Goal: Task Accomplishment & Management: Complete application form

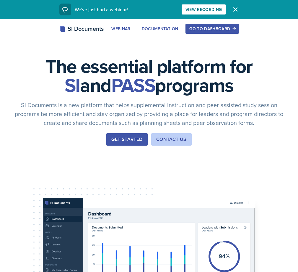
click at [117, 145] on button "Get Started" at bounding box center [126, 139] width 41 height 12
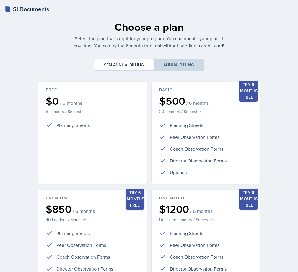
click at [22, 9] on div "SI Documents" at bounding box center [27, 9] width 44 height 9
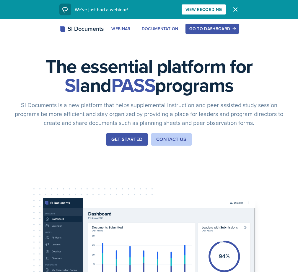
click at [235, 29] on div "Go to Dashboard" at bounding box center [212, 28] width 46 height 5
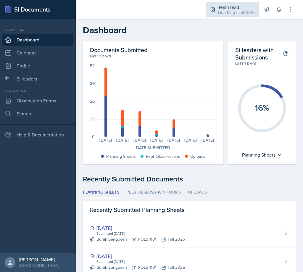
click at [233, 14] on div "Lion King / Fall 2025" at bounding box center [237, 12] width 38 height 6
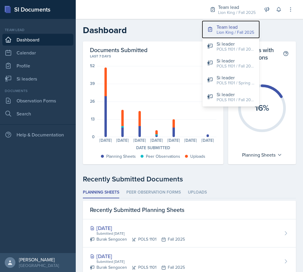
click at [230, 30] on div "Lion King / Fall 2025" at bounding box center [235, 32] width 38 height 6
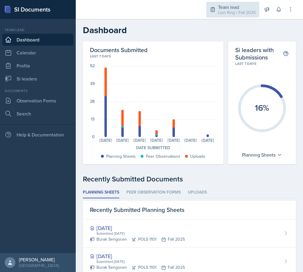
click at [228, 15] on div "Lion King / Fall 2025" at bounding box center [237, 12] width 38 height 6
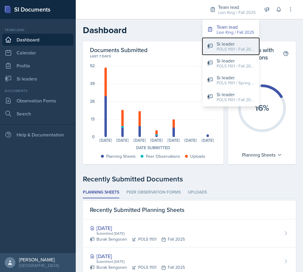
click at [224, 46] on div "POLS 1101 / Fall 2024" at bounding box center [235, 49] width 38 height 6
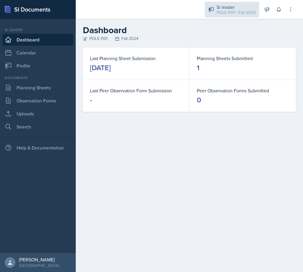
click at [228, 13] on div "POLS 1101 / Fall 2024" at bounding box center [235, 12] width 39 height 6
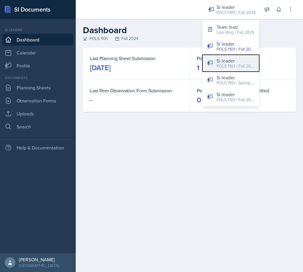
click at [220, 60] on div "Si leader" at bounding box center [235, 60] width 38 height 7
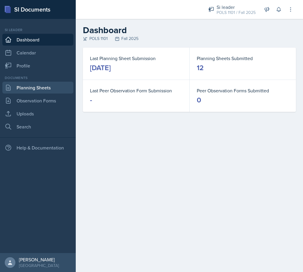
click at [49, 88] on link "Planning Sheets" at bounding box center [37, 88] width 71 height 12
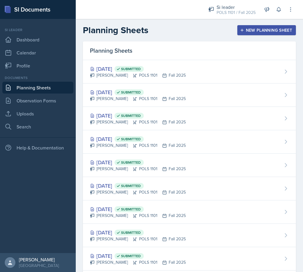
click at [259, 26] on button "New Planning Sheet" at bounding box center [266, 30] width 59 height 10
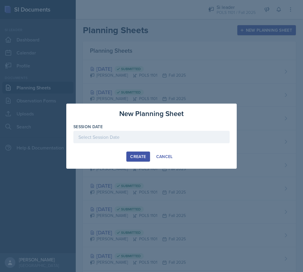
click at [154, 136] on div at bounding box center [151, 137] width 156 height 12
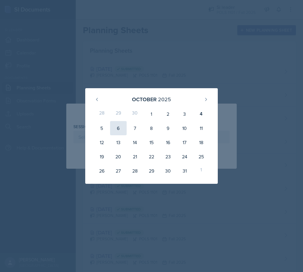
click at [118, 133] on div "6" at bounding box center [118, 128] width 17 height 14
type input "[DATE]"
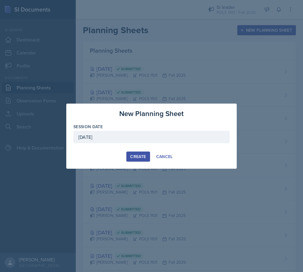
click at [144, 155] on div "Create" at bounding box center [138, 156] width 16 height 5
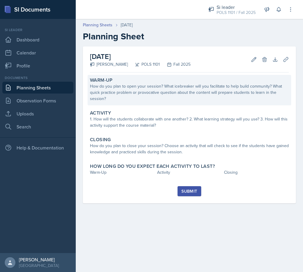
click at [146, 92] on div "How do you plan to open your session? What icebreaker will you facilitate to he…" at bounding box center [189, 92] width 199 height 19
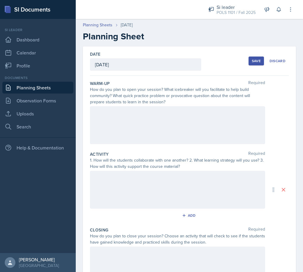
click at [147, 117] on div at bounding box center [177, 125] width 175 height 38
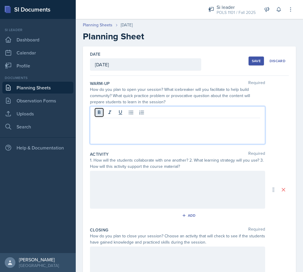
click at [98, 113] on icon at bounding box center [99, 112] width 3 height 4
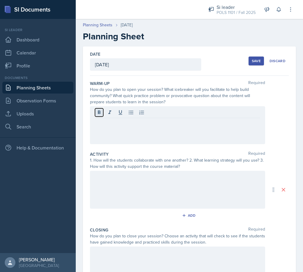
click at [98, 114] on icon at bounding box center [99, 112] width 6 height 6
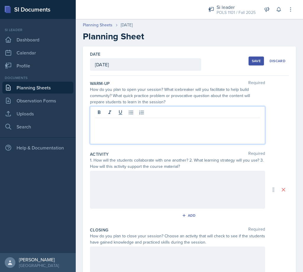
click at [128, 137] on div at bounding box center [177, 125] width 175 height 38
click at [100, 114] on icon at bounding box center [99, 112] width 6 height 6
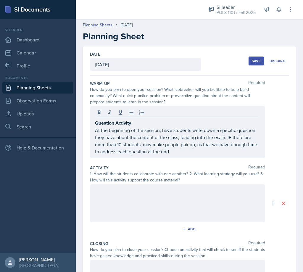
click at [141, 117] on div at bounding box center [177, 113] width 165 height 10
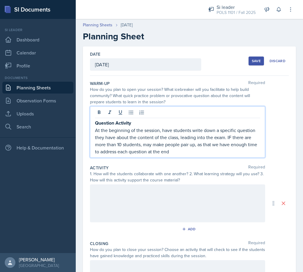
click at [137, 120] on p "Question Activity" at bounding box center [177, 122] width 165 height 7
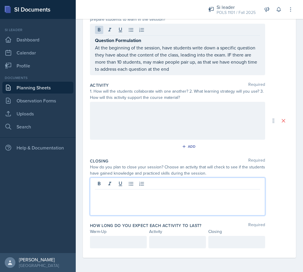
click at [134, 181] on div at bounding box center [177, 196] width 175 height 38
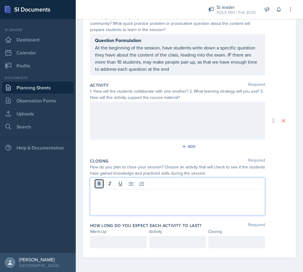
click at [101, 183] on icon at bounding box center [99, 184] width 6 height 6
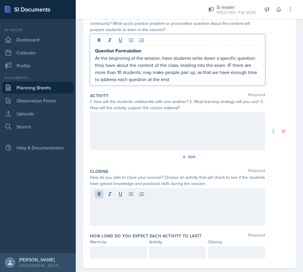
click at [182, 71] on p "At the beginning of the session, have students write down a specific question t…" at bounding box center [177, 68] width 165 height 28
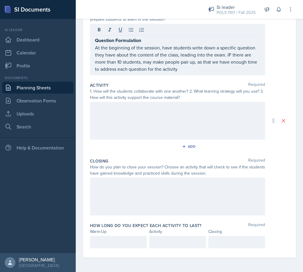
click at [150, 115] on div at bounding box center [177, 121] width 175 height 38
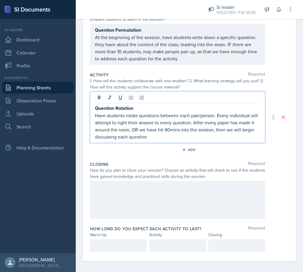
click at [179, 175] on div "How do you plan to close your session? Choose an activity that will check to se…" at bounding box center [177, 173] width 175 height 12
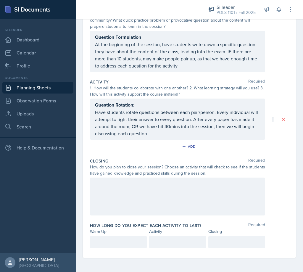
scroll to position [75, 0]
click at [173, 193] on div at bounding box center [177, 196] width 175 height 38
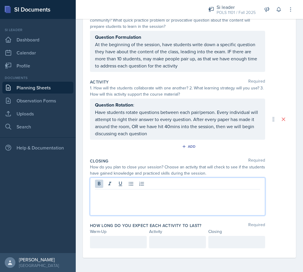
scroll to position [0, 0]
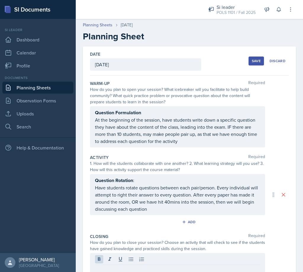
click at [250, 67] on div "Save Discard" at bounding box center [268, 61] width 40 height 14
click at [252, 61] on div "Save" at bounding box center [256, 61] width 9 height 5
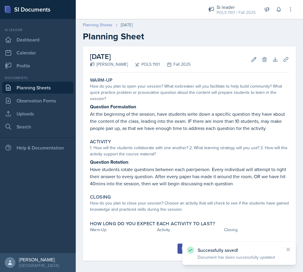
click at [104, 27] on link "Planning Sheets" at bounding box center [98, 25] width 30 height 6
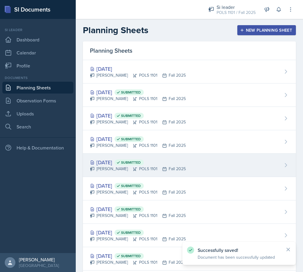
click at [147, 171] on div "[PERSON_NAME] POLS 1101 Fall 2025" at bounding box center [138, 169] width 96 height 6
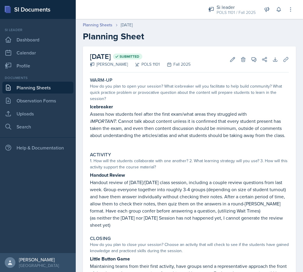
click at [108, 29] on div "Planning Sheets [DATE] Planning Sheet" at bounding box center [189, 32] width 227 height 20
click at [107, 25] on link "Planning Sheets" at bounding box center [98, 25] width 30 height 6
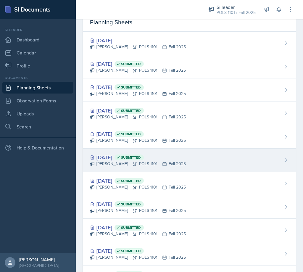
scroll to position [106, 0]
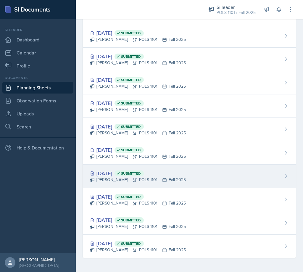
click at [162, 171] on div "[DATE] Submitted" at bounding box center [138, 173] width 96 height 8
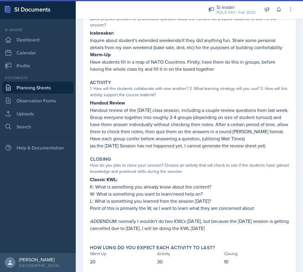
scroll to position [90, 0]
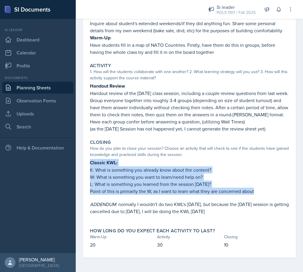
drag, startPoint x: 257, startPoint y: 191, endPoint x: 77, endPoint y: 160, distance: 182.9
click at [77, 160] on div "[DATE] Submitted [PERSON_NAME] POLS 1101 Fall 2025 Edit Delete View Comments Co…" at bounding box center [189, 114] width 227 height 316
copy div "Classic KWL: K: What is something you already know about the content? W: What i…"
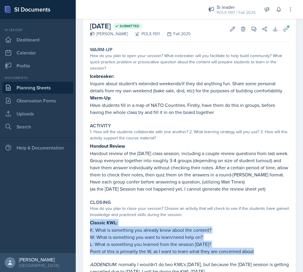
scroll to position [0, 0]
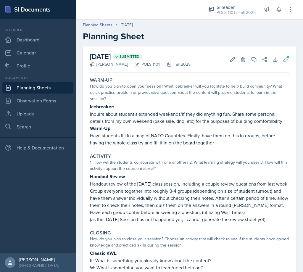
click at [95, 29] on div "Planning Sheets [DATE] Planning Sheet" at bounding box center [189, 32] width 227 height 20
click at [96, 26] on link "Planning Sheets" at bounding box center [98, 25] width 30 height 6
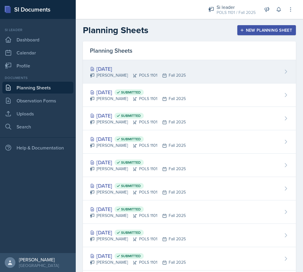
click at [143, 70] on div "[DATE]" at bounding box center [138, 69] width 96 height 8
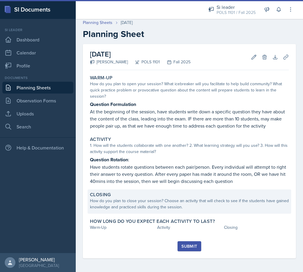
scroll to position [3, 0]
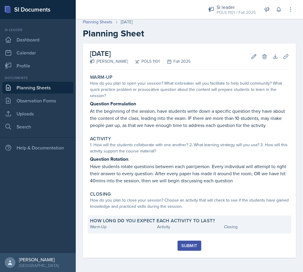
click at [131, 225] on div "Warm-Up" at bounding box center [122, 226] width 65 height 6
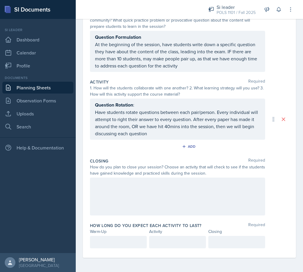
click at [126, 205] on div at bounding box center [177, 196] width 175 height 38
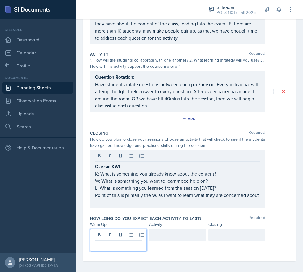
click at [110, 244] on p at bounding box center [118, 244] width 47 height 7
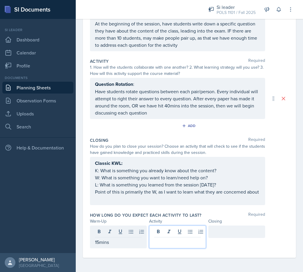
click at [163, 229] on div at bounding box center [177, 236] width 57 height 23
click at [185, 97] on p "Have students rotate questions between each pair/person. Every individual will …" at bounding box center [177, 102] width 165 height 28
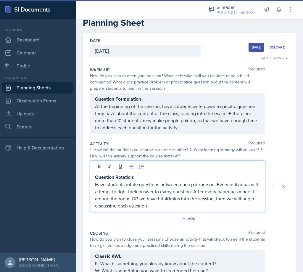
scroll to position [0, 0]
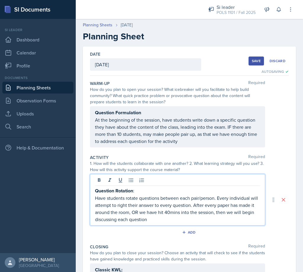
click at [93, 112] on div "Question Formulation At the beginning of the session, have students write down …" at bounding box center [177, 126] width 175 height 41
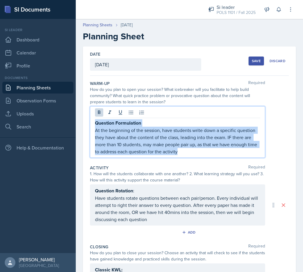
drag, startPoint x: 191, startPoint y: 153, endPoint x: 92, endPoint y: 124, distance: 103.7
click at [92, 124] on div "Question Formulation At the beginning of the session, have students write down …" at bounding box center [177, 131] width 175 height 51
copy div "Question Formulation At the beginning of the session, have students write down …"
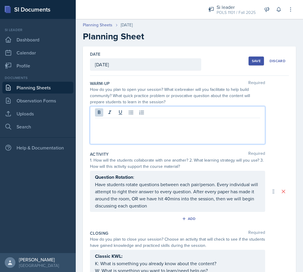
click at [96, 173] on div "Question Rotation : Have students rotate questions between each pair/person. Ev…" at bounding box center [177, 191] width 175 height 41
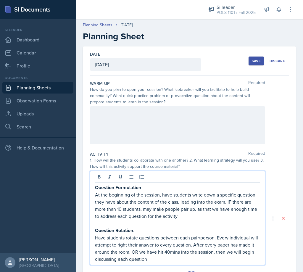
click at [128, 124] on div at bounding box center [177, 125] width 175 height 38
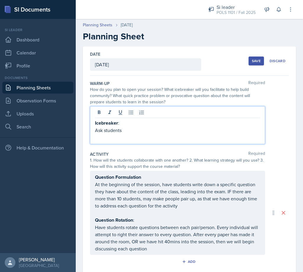
click at [134, 220] on div "Question Formulation At the beginning of the session, have students write down …" at bounding box center [177, 212] width 165 height 79
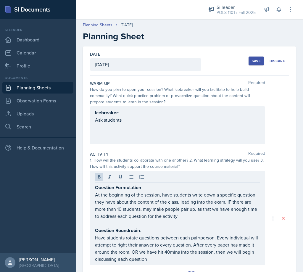
click at [149, 125] on div "Icebreaker : Ask students" at bounding box center [177, 125] width 175 height 38
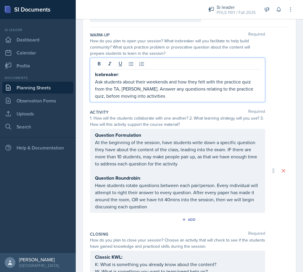
scroll to position [139, 0]
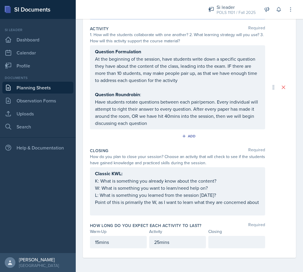
click at [121, 238] on p "15mins" at bounding box center [118, 241] width 47 height 7
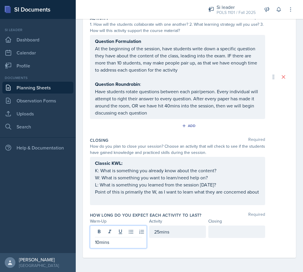
click at [215, 230] on div at bounding box center [236, 231] width 57 height 12
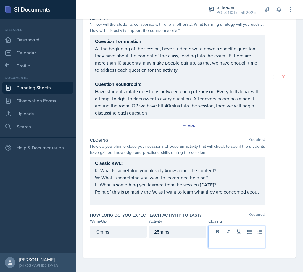
click at [160, 230] on div "25mins" at bounding box center [177, 231] width 57 height 12
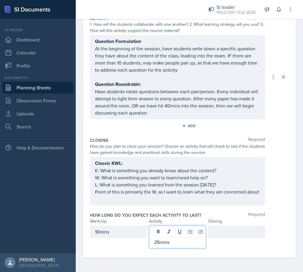
click at [158, 237] on div at bounding box center [177, 232] width 47 height 10
click at [157, 241] on p "25mins" at bounding box center [177, 241] width 47 height 7
click at [229, 241] on div at bounding box center [236, 236] width 57 height 23
click at [229, 235] on p at bounding box center [236, 231] width 47 height 7
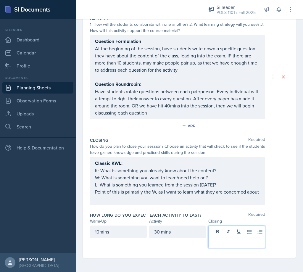
click at [157, 232] on div "30 mins" at bounding box center [177, 231] width 57 height 12
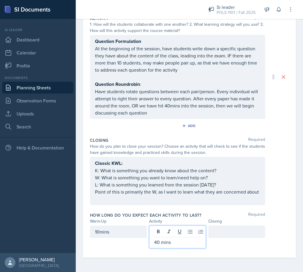
click at [220, 231] on div at bounding box center [236, 231] width 57 height 12
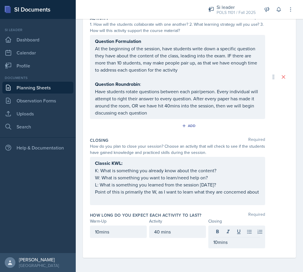
click at [193, 205] on div "Closing Required How do you plan to close your session? Choose an activity that…" at bounding box center [189, 172] width 199 height 75
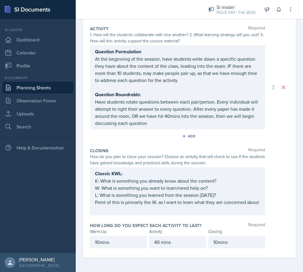
scroll to position [0, 0]
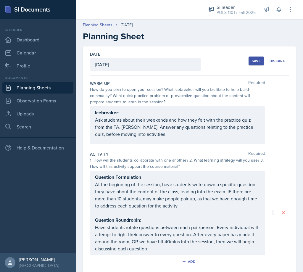
click at [252, 61] on div "Save" at bounding box center [256, 61] width 9 height 5
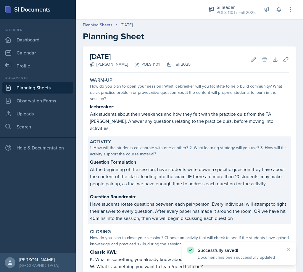
scroll to position [79, 0]
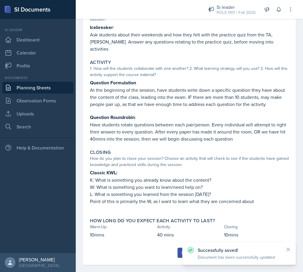
click at [181, 250] on div "Submit" at bounding box center [189, 252] width 16 height 5
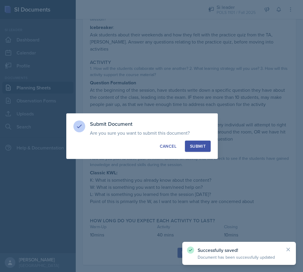
click at [194, 148] on div "Submit" at bounding box center [198, 146] width 16 height 6
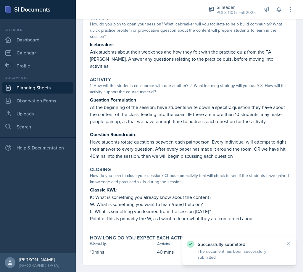
scroll to position [0, 0]
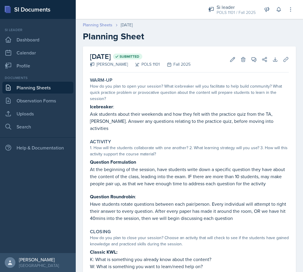
click at [107, 26] on link "Planning Sheets" at bounding box center [98, 25] width 30 height 6
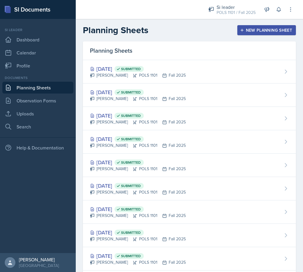
click at [246, 31] on div "New Planning Sheet" at bounding box center [266, 30] width 51 height 5
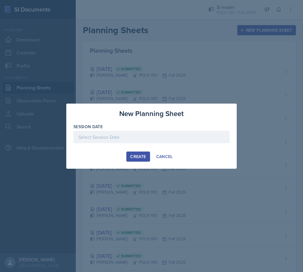
click at [181, 136] on div at bounding box center [151, 137] width 156 height 12
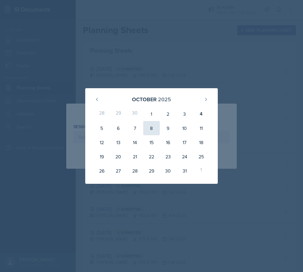
click at [151, 129] on div "8" at bounding box center [151, 128] width 17 height 14
type input "[DATE]"
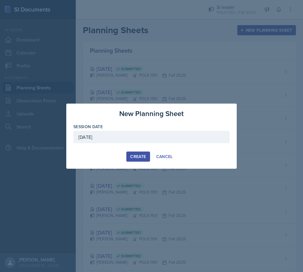
click at [136, 150] on div "New Planning Sheet Session Date [DATE] [DATE] 28 29 30 1 2 3 4 5 6 7 8 9 10 11 …" at bounding box center [151, 135] width 170 height 65
click at [137, 158] on div "Create" at bounding box center [138, 156] width 16 height 5
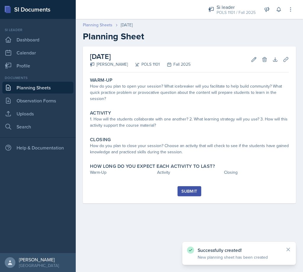
click at [101, 27] on link "Planning Sheets" at bounding box center [98, 25] width 30 height 6
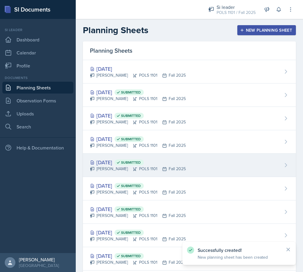
click at [141, 164] on span "Submitted" at bounding box center [131, 162] width 20 height 5
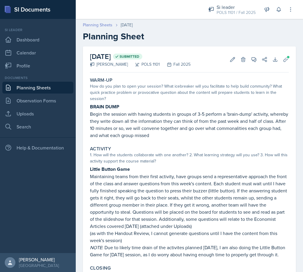
click at [106, 27] on link "Planning Sheets" at bounding box center [98, 25] width 30 height 6
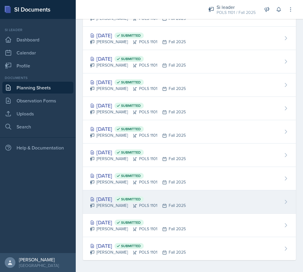
scroll to position [129, 0]
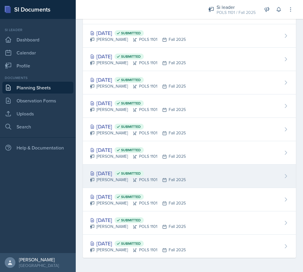
click at [123, 174] on div "[DATE] Submitted" at bounding box center [138, 173] width 96 height 8
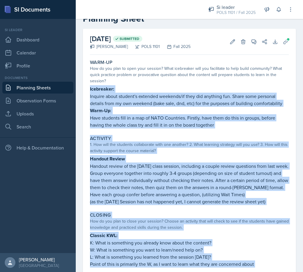
scroll to position [90, 0]
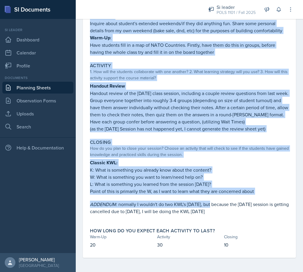
drag, startPoint x: 89, startPoint y: 106, endPoint x: 215, endPoint y: 205, distance: 159.3
click at [212, 206] on div "Warm-Up How do you plan to open your session? What icebreaker will you facilita…" at bounding box center [189, 120] width 199 height 273
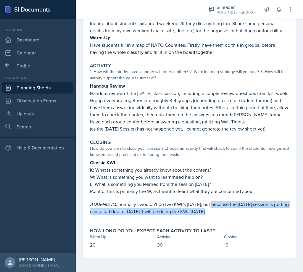
drag, startPoint x: 215, startPoint y: 205, endPoint x: 235, endPoint y: 220, distance: 25.6
click at [235, 220] on div "Classic KWL: K: What is something you already know about the content? W: What i…" at bounding box center [189, 190] width 199 height 62
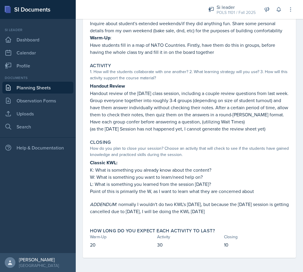
click at [238, 228] on div "How long do you expect each activity to last?" at bounding box center [189, 231] width 199 height 6
drag, startPoint x: 234, startPoint y: 209, endPoint x: 88, endPoint y: 40, distance: 222.5
click at [90, 40] on div "Warm-Up How do you plan to open your session? What icebreaker will you facilita…" at bounding box center [189, 120] width 199 height 273
copy div "Warm-Up : Have students fill in a map of NATO Countries. Firstly, have them do …"
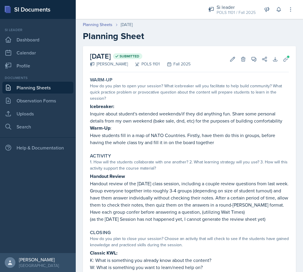
scroll to position [0, 0]
click at [123, 120] on p "Inquire about student's extended weekends/if they did anything fun. Share some …" at bounding box center [189, 117] width 199 height 14
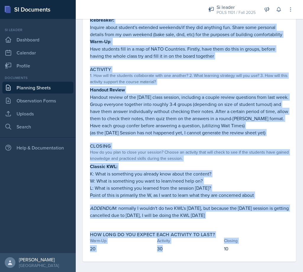
scroll to position [90, 0]
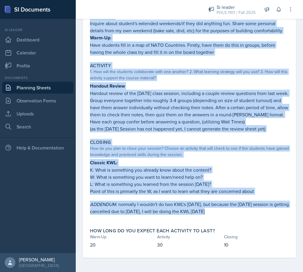
drag, startPoint x: 92, startPoint y: 108, endPoint x: 227, endPoint y: 219, distance: 175.1
click at [227, 219] on div "Warm-Up How do you plan to open your session? What icebreaker will you facilita…" at bounding box center [189, 120] width 199 height 273
click at [227, 219] on p at bounding box center [189, 218] width 199 height 6
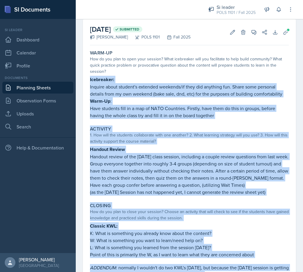
scroll to position [19, 0]
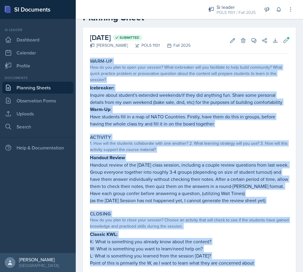
drag, startPoint x: 234, startPoint y: 215, endPoint x: 91, endPoint y: 62, distance: 209.3
click at [91, 62] on div "Warm-Up How do you plan to open your session? What icebreaker will you facilita…" at bounding box center [189, 192] width 199 height 273
click at [91, 62] on label "Warm-Up" at bounding box center [101, 61] width 23 height 6
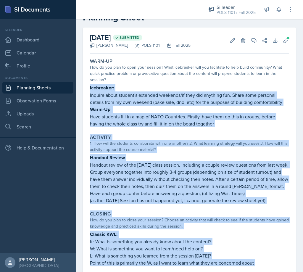
scroll to position [90, 0]
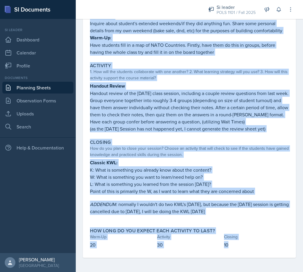
drag, startPoint x: 90, startPoint y: 87, endPoint x: 244, endPoint y: 275, distance: 243.2
click at [244, 271] on html "SI Documents Si leader Dashboard Calendar Profile Documents Planning Sheets Obs…" at bounding box center [151, 136] width 303 height 272
click at [225, 225] on div "How long do you expect each activity to last? Warm-Up Activity Closing 20 30 10" at bounding box center [188, 237] width 203 height 25
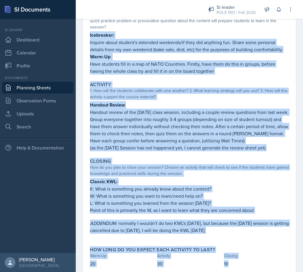
scroll to position [64, 0]
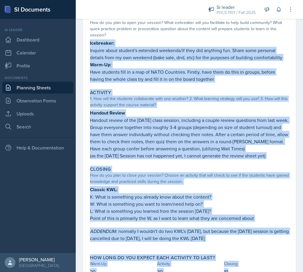
drag, startPoint x: 222, startPoint y: 203, endPoint x: 91, endPoint y: 41, distance: 208.0
click at [91, 41] on div "Warm-Up How do you plan to open your session? What icebreaker will you facilita…" at bounding box center [189, 147] width 199 height 273
copy div "cebreaker: Inquire about student's extended weekends/if they did anything fun. …"
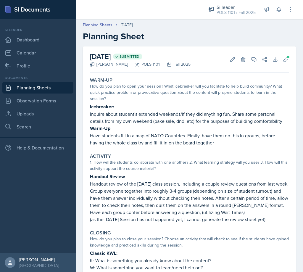
click at [98, 28] on div "Planning Sheets [DATE] Planning Sheet" at bounding box center [189, 32] width 227 height 20
click at [100, 25] on link "Planning Sheets" at bounding box center [98, 25] width 30 height 6
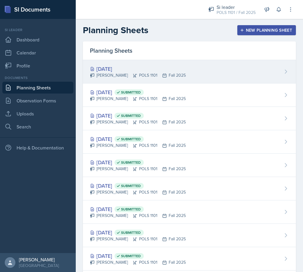
click at [129, 72] on div "[DATE]" at bounding box center [138, 69] width 96 height 8
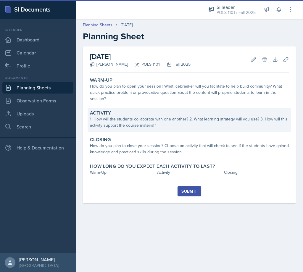
click at [137, 111] on div "Activity" at bounding box center [189, 113] width 199 height 6
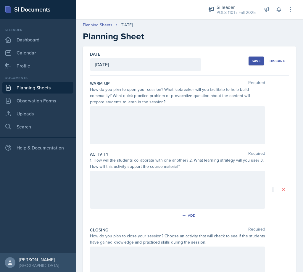
click at [136, 117] on div at bounding box center [177, 125] width 175 height 38
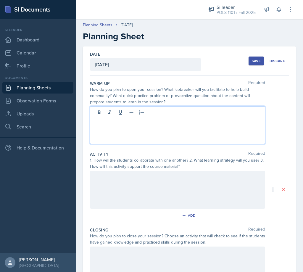
scroll to position [85, 0]
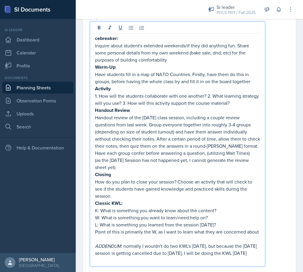
click at [95, 37] on div "cebreaker: Inquire about student's extended weekends/if they did anything fun. …" at bounding box center [177, 144] width 175 height 244
click at [96, 38] on strong "cebreaker:" at bounding box center [106, 38] width 23 height 7
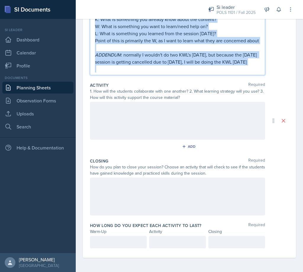
drag, startPoint x: 95, startPoint y: 91, endPoint x: 196, endPoint y: 280, distance: 214.1
click at [196, 271] on html "SI Documents Si leader Dashboard Calendar Profile Documents Planning Sheets Obs…" at bounding box center [151, 136] width 303 height 272
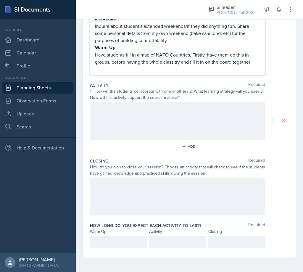
scroll to position [87, 0]
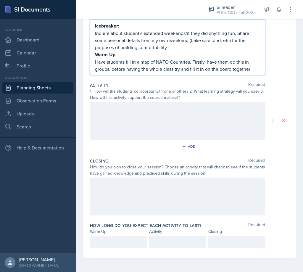
click at [120, 126] on div at bounding box center [177, 121] width 175 height 38
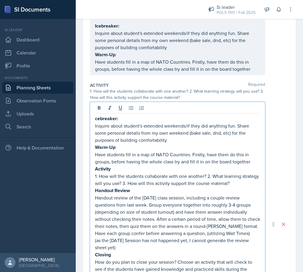
scroll to position [167, 0]
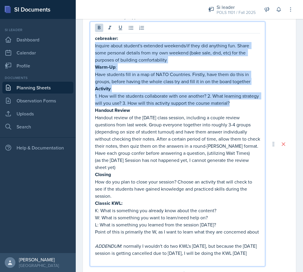
drag, startPoint x: 247, startPoint y: 103, endPoint x: 94, endPoint y: 42, distance: 164.4
click at [94, 42] on div "cebreaker: Inquire about student's extended weekends/if they did anything fun. …" at bounding box center [177, 144] width 175 height 244
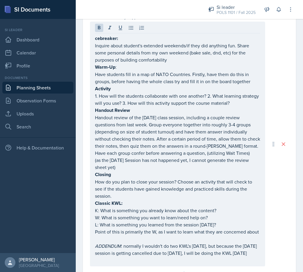
click at [94, 42] on div "cebreaker: Inquire about student's extended weekends/if they did anything fun. …" at bounding box center [177, 144] width 175 height 244
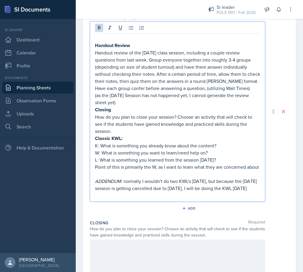
click at [91, 48] on div "Handout Review Handout review of the [DATE] class session, including a couple r…" at bounding box center [177, 112] width 175 height 180
click at [94, 46] on div "Handout Review Handout review of the [DATE] class session, including a couple r…" at bounding box center [177, 112] width 175 height 180
click at [96, 46] on strong "Handout Review" at bounding box center [112, 45] width 35 height 7
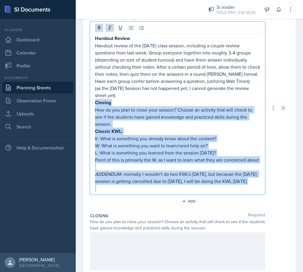
drag, startPoint x: 96, startPoint y: 104, endPoint x: 219, endPoint y: 211, distance: 163.2
click at [219, 210] on div "Activity Required 1. How will the students collaborate with one another? 2. Wha…" at bounding box center [189, 105] width 199 height 210
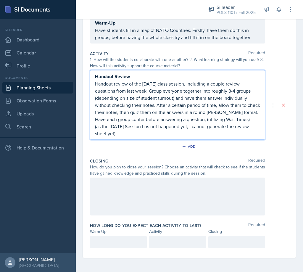
scroll to position [118, 0]
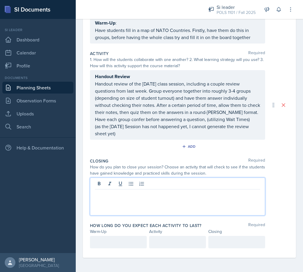
click at [114, 184] on div at bounding box center [177, 196] width 175 height 38
click at [143, 84] on p "Handout review of the [DATE] class session, including a couple review questions…" at bounding box center [177, 101] width 165 height 43
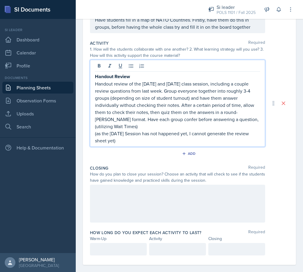
click at [106, 135] on p "(as the [DATE] Session has not happened yet, I cannot generate the review sheet…" at bounding box center [177, 137] width 165 height 14
click at [102, 134] on p "(as the [DATE] Session has not happened yet, I cannot generate the review sheet…" at bounding box center [177, 137] width 165 height 14
click at [118, 183] on div "How do you plan to close your session? Choose an activity that will check to se…" at bounding box center [177, 177] width 175 height 12
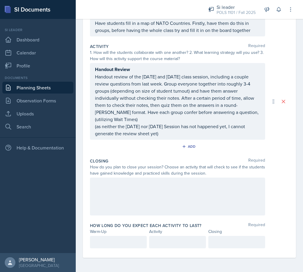
scroll to position [125, 0]
click at [121, 199] on div at bounding box center [177, 196] width 175 height 38
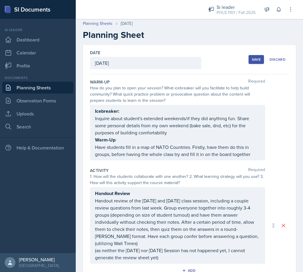
scroll to position [0, 0]
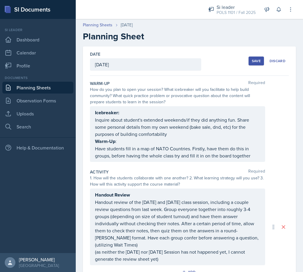
click at [255, 60] on div "Save" at bounding box center [256, 61] width 9 height 5
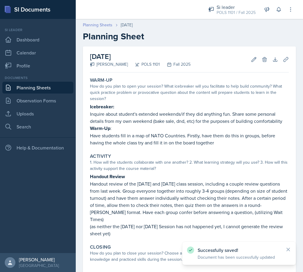
click at [106, 24] on link "Planning Sheets" at bounding box center [98, 25] width 30 height 6
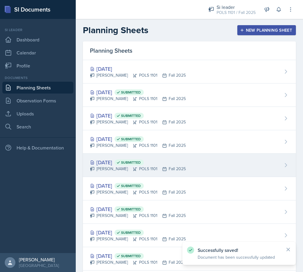
click at [172, 169] on div "[PERSON_NAME] POLS 1101 Fall 2025" at bounding box center [138, 169] width 96 height 6
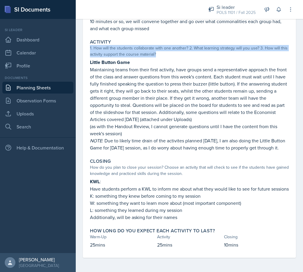
scroll to position [3, 0]
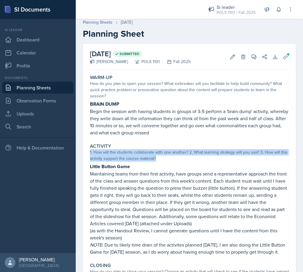
drag, startPoint x: 91, startPoint y: 46, endPoint x: 142, endPoint y: 258, distance: 218.2
click at [142, 255] on div "Little Button Game Maintaining teams from their first activity, have groups sen…" at bounding box center [189, 209] width 199 height 93
click at [142, 255] on p "NOTE : Due to likely time drain of the activites planned [DATE], I am also doin…" at bounding box center [189, 248] width 199 height 14
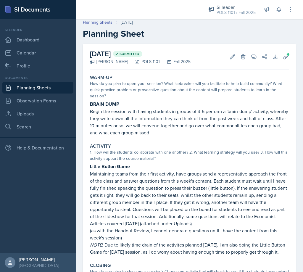
click at [142, 255] on p "NOTE : Due to likely time drain of the activites planned [DATE], I am also doin…" at bounding box center [189, 248] width 199 height 14
drag, startPoint x: 139, startPoint y: 239, endPoint x: 139, endPoint y: 235, distance: 3.9
click at [139, 235] on div "Little Button Game Maintaining teams from their first activity, have groups sen…" at bounding box center [189, 209] width 199 height 93
click at [138, 236] on p "(as with the Handout Review, I cannot generate questions until I have the conte…" at bounding box center [189, 234] width 199 height 14
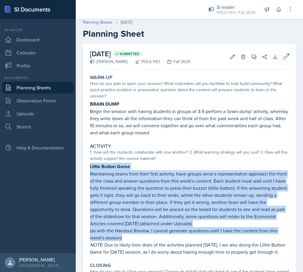
drag, startPoint x: 138, startPoint y: 235, endPoint x: 87, endPoint y: 162, distance: 88.6
click at [87, 162] on div "[DATE] Submitted [PERSON_NAME] POLS 1101 Fall 2025 Edit Delete View Comments Co…" at bounding box center [189, 203] width 213 height 318
click at [108, 22] on link "Planning Sheets" at bounding box center [98, 22] width 30 height 6
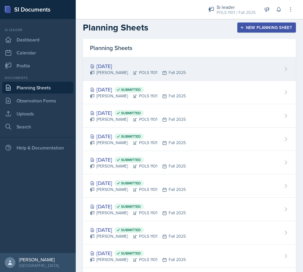
click at [145, 67] on div "[DATE]" at bounding box center [138, 66] width 96 height 8
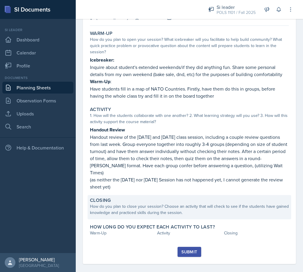
scroll to position [53, 0]
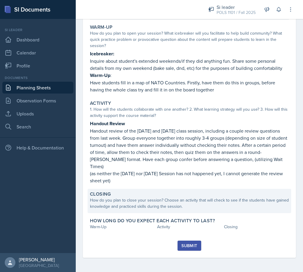
click at [156, 204] on div "How do you plan to close your session? Choose an activity that will check to se…" at bounding box center [189, 203] width 199 height 12
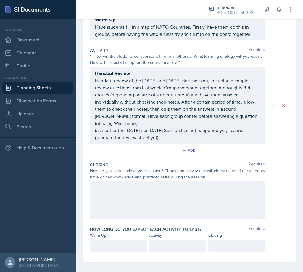
scroll to position [125, 0]
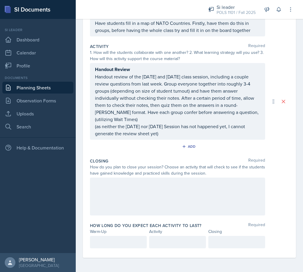
click at [126, 185] on div at bounding box center [177, 196] width 175 height 38
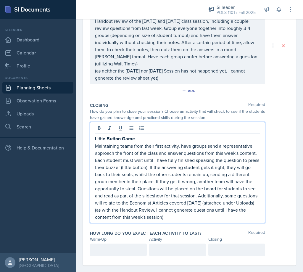
scroll to position [196, 0]
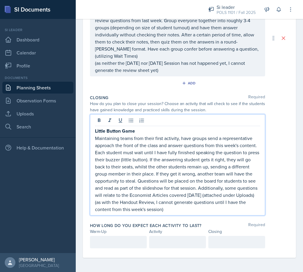
click at [114, 245] on div at bounding box center [118, 242] width 57 height 12
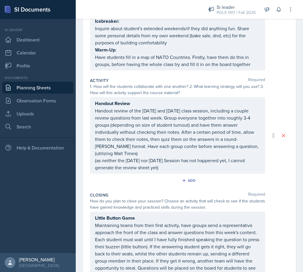
scroll to position [77, 0]
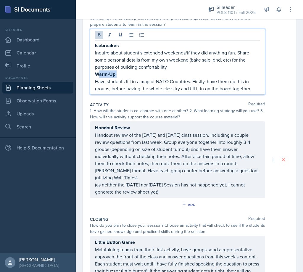
drag, startPoint x: 253, startPoint y: 77, endPoint x: 98, endPoint y: 74, distance: 155.2
click at [98, 74] on div "Icebreaker: Inquire about student's extended weekends/if they did anything fun.…" at bounding box center [177, 67] width 165 height 50
click at [87, 76] on div "Date [DATE] [DATE] 28 29 30 1 2 3 4 5 6 7 8 9 10 11 12 13 14 15 16 17 18 19 20 …" at bounding box center [189, 169] width 213 height 400
drag, startPoint x: 96, startPoint y: 65, endPoint x: 241, endPoint y: 92, distance: 147.3
click at [241, 92] on div "Icebreaker: Inquire about student's extended weekends/if they did anything fun.…" at bounding box center [177, 62] width 175 height 66
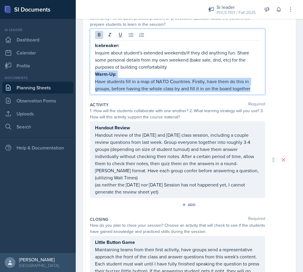
drag, startPoint x: 251, startPoint y: 88, endPoint x: 89, endPoint y: 75, distance: 162.5
click at [89, 75] on div "Date [DATE] [DATE] 28 29 30 1 2 3 4 5 6 7 8 9 10 11 12 13 14 15 16 17 18 19 20 …" at bounding box center [189, 169] width 213 height 400
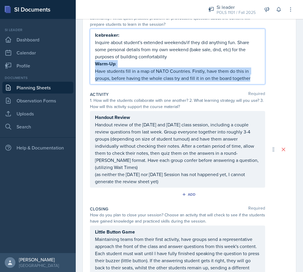
scroll to position [67, 0]
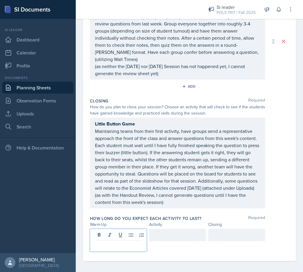
click at [109, 241] on p at bounding box center [118, 244] width 47 height 7
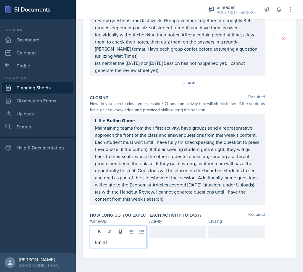
click at [147, 234] on div "8mins" at bounding box center [177, 236] width 175 height 23
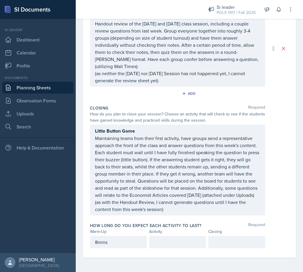
click at [163, 237] on div at bounding box center [177, 242] width 57 height 12
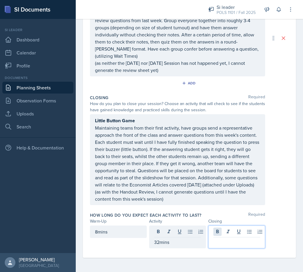
click at [214, 230] on div at bounding box center [236, 236] width 57 height 23
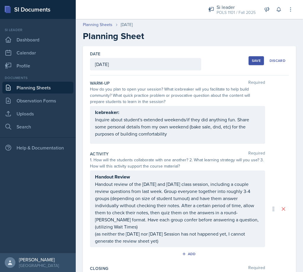
scroll to position [0, 0]
click at [256, 59] on div "Save" at bounding box center [256, 61] width 9 height 5
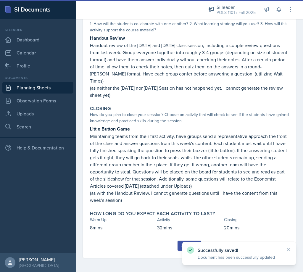
scroll to position [117, 0]
click at [186, 243] on div "Successfully saved! Document has been successfully updated" at bounding box center [238, 252] width 113 height 23
click at [181, 244] on div "Submit" at bounding box center [189, 245] width 16 height 5
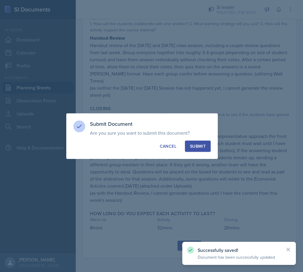
click at [202, 146] on div "Submit" at bounding box center [198, 146] width 16 height 6
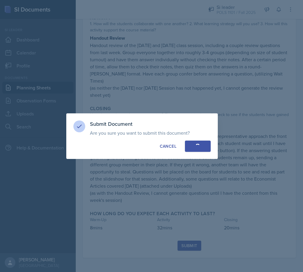
scroll to position [100, 0]
